Goal: Contribute content

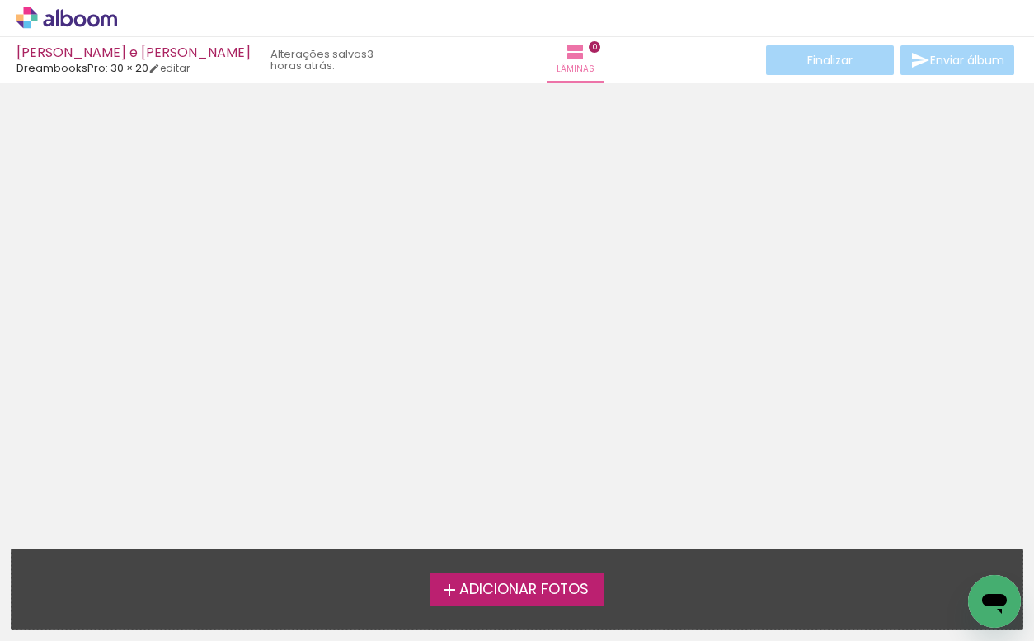
click at [918, 62] on div "Finalizar Enviar álbum" at bounding box center [890, 60] width 255 height 30
